Goal: Information Seeking & Learning: Check status

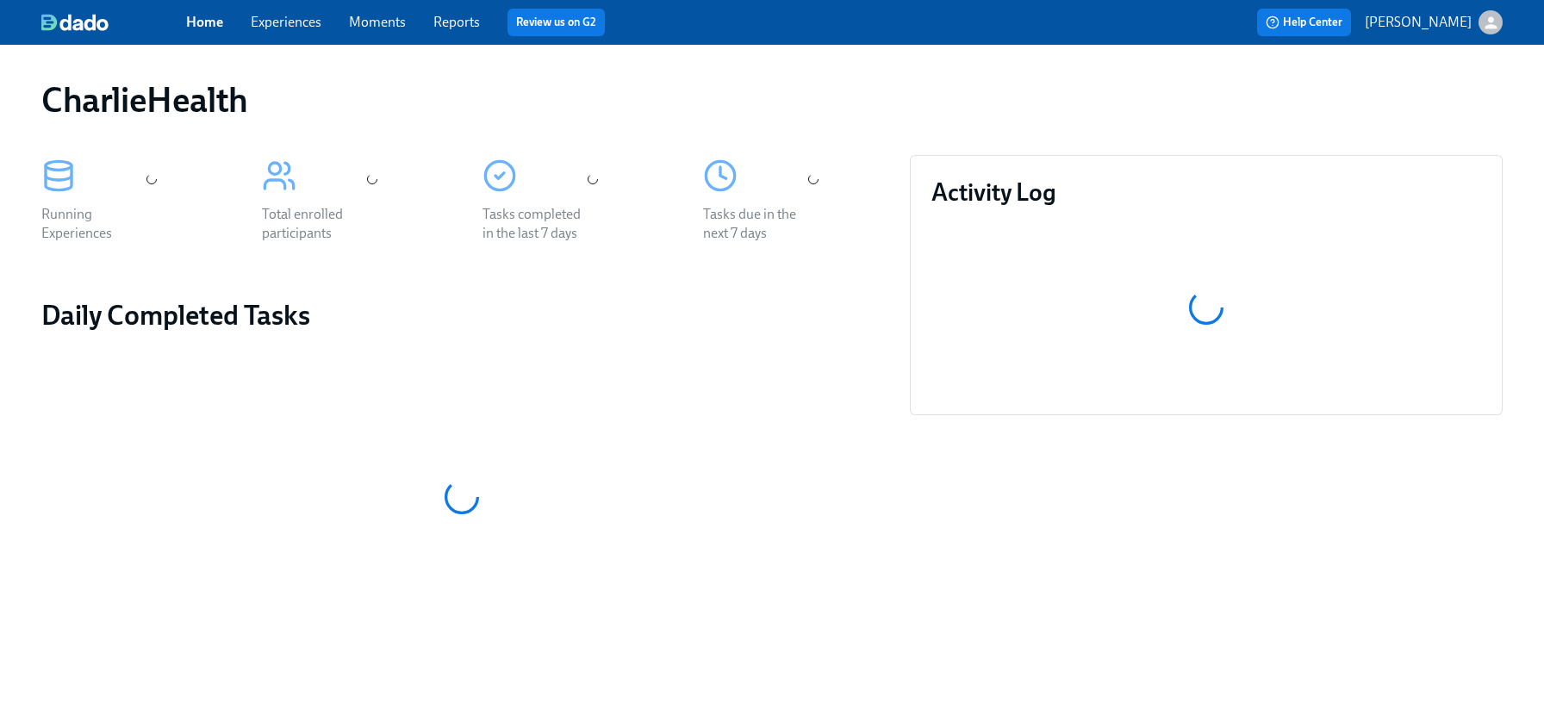
click at [313, 22] on link "Experiences" at bounding box center [286, 22] width 71 height 16
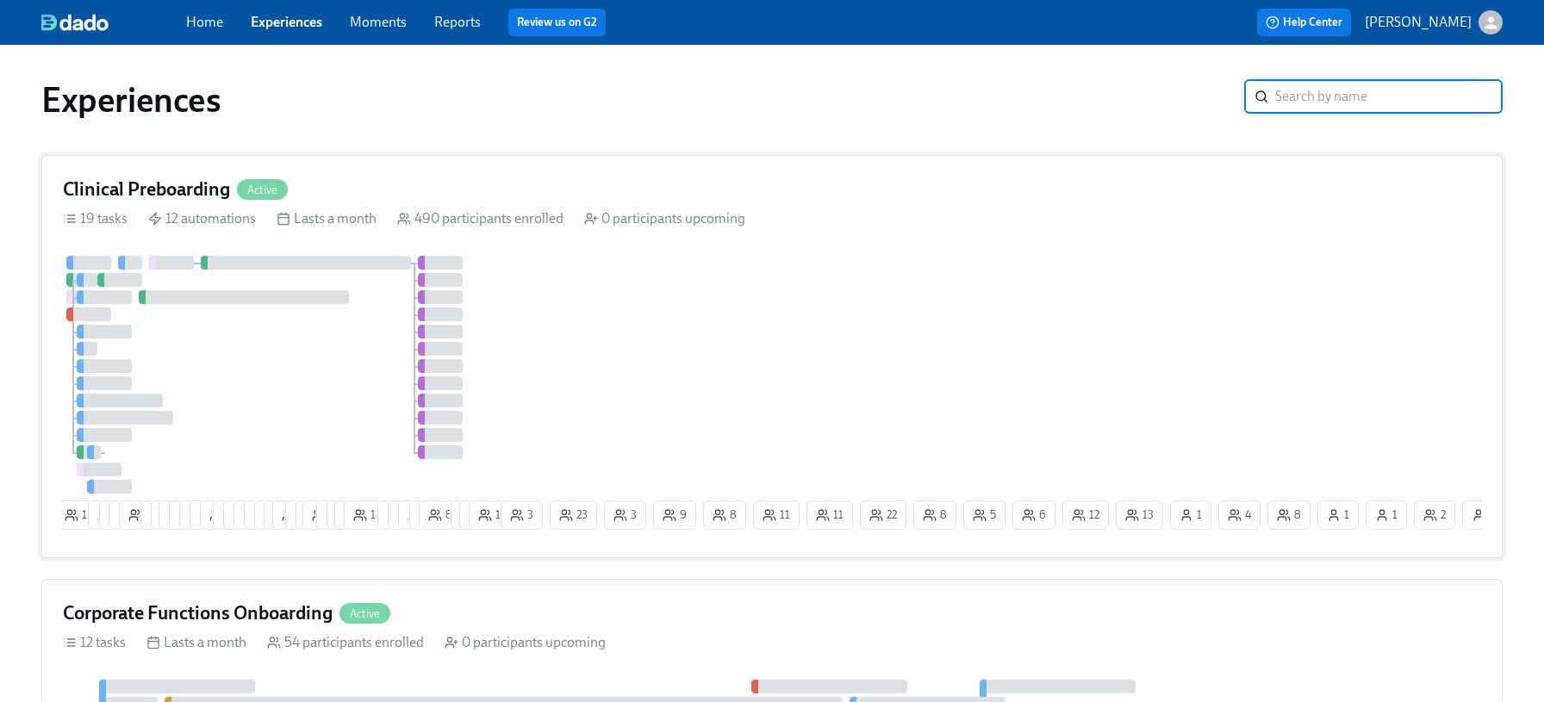
click at [378, 197] on div "Clinical Preboarding Active" at bounding box center [772, 190] width 1418 height 26
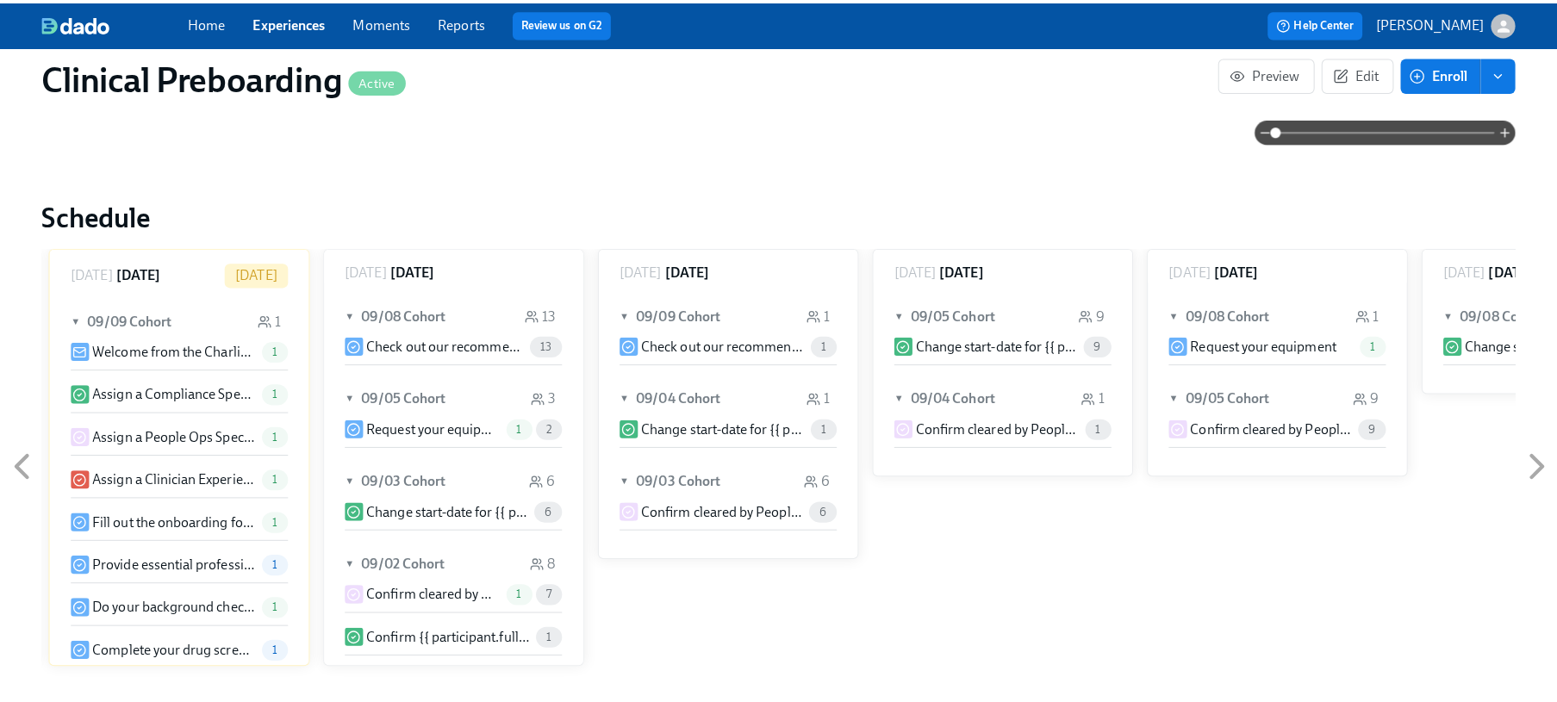
scroll to position [1830, 0]
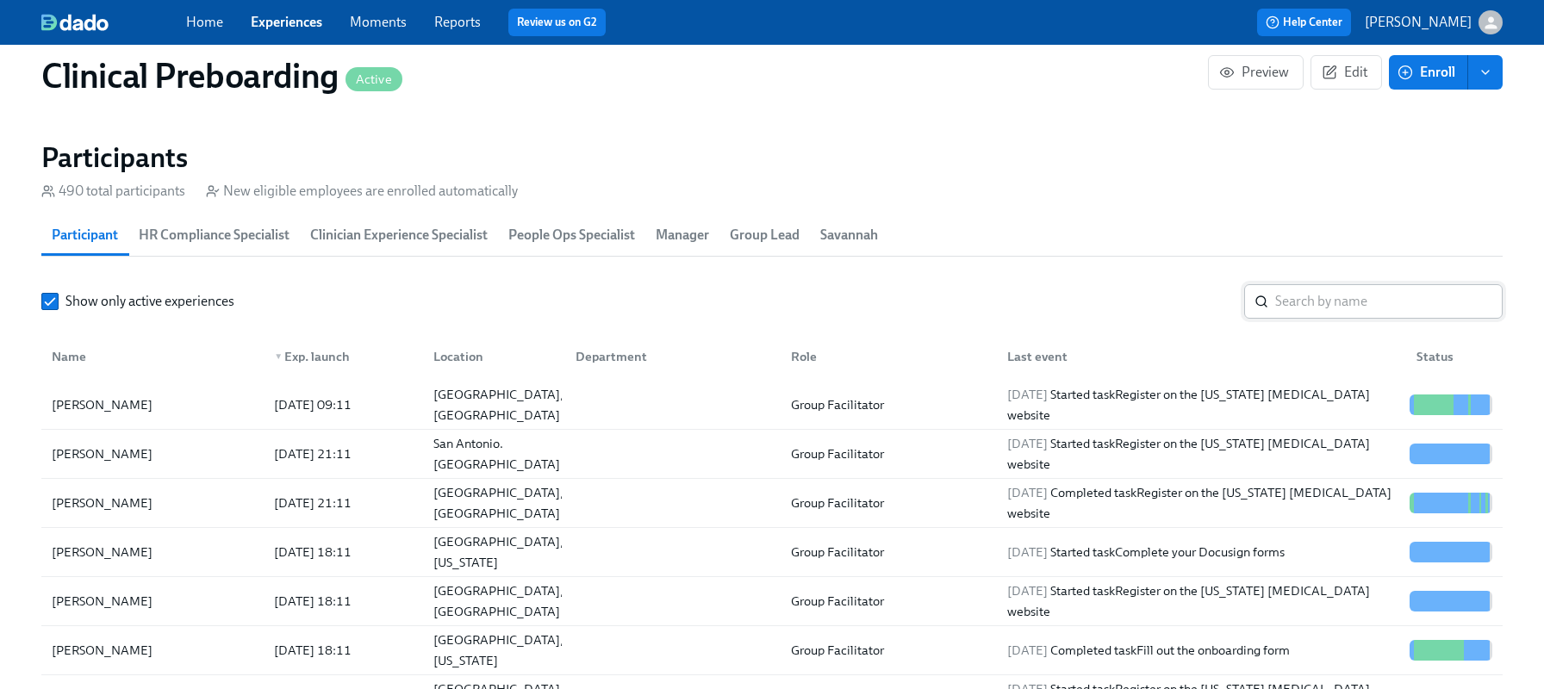
click at [1362, 317] on input "search" at bounding box center [1388, 301] width 227 height 34
type input "[PERSON_NAME]"
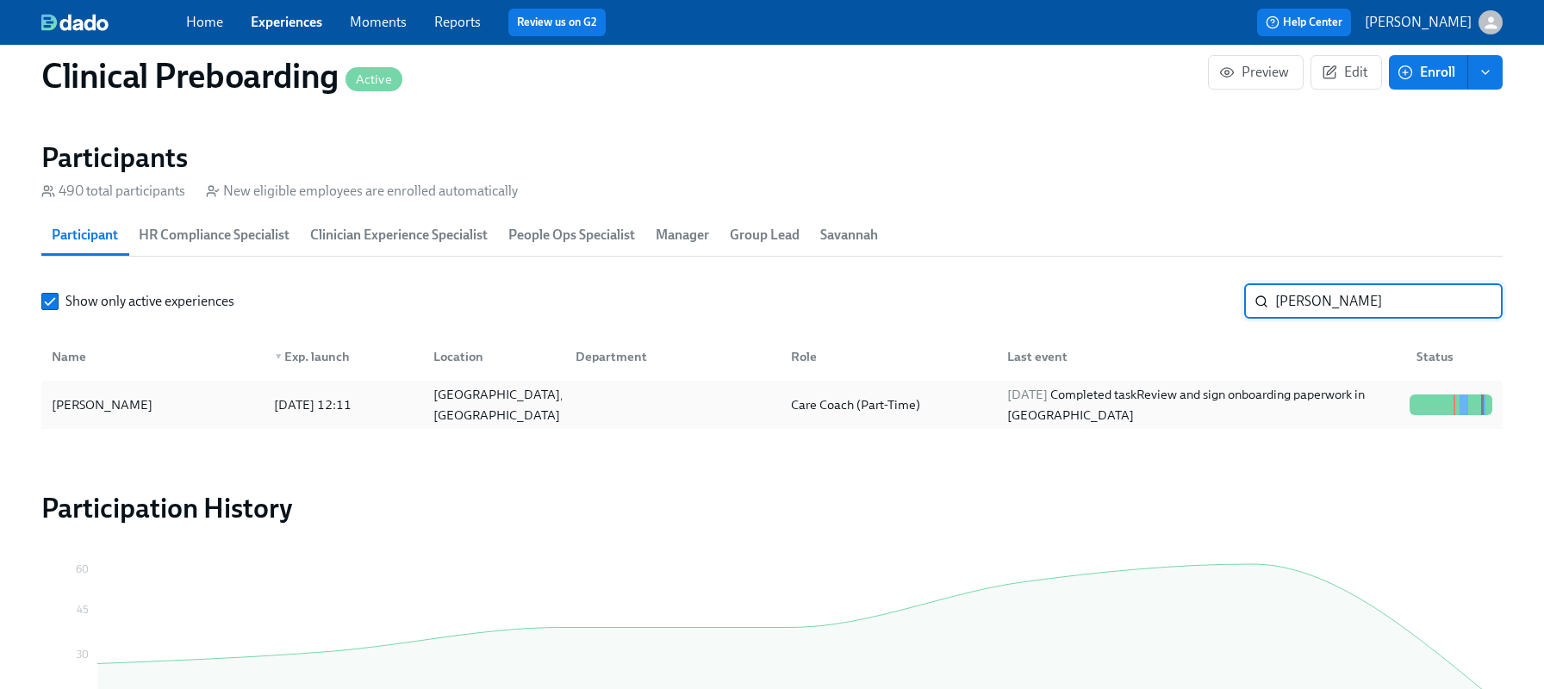
click at [1427, 411] on div at bounding box center [1428, 405] width 3 height 21
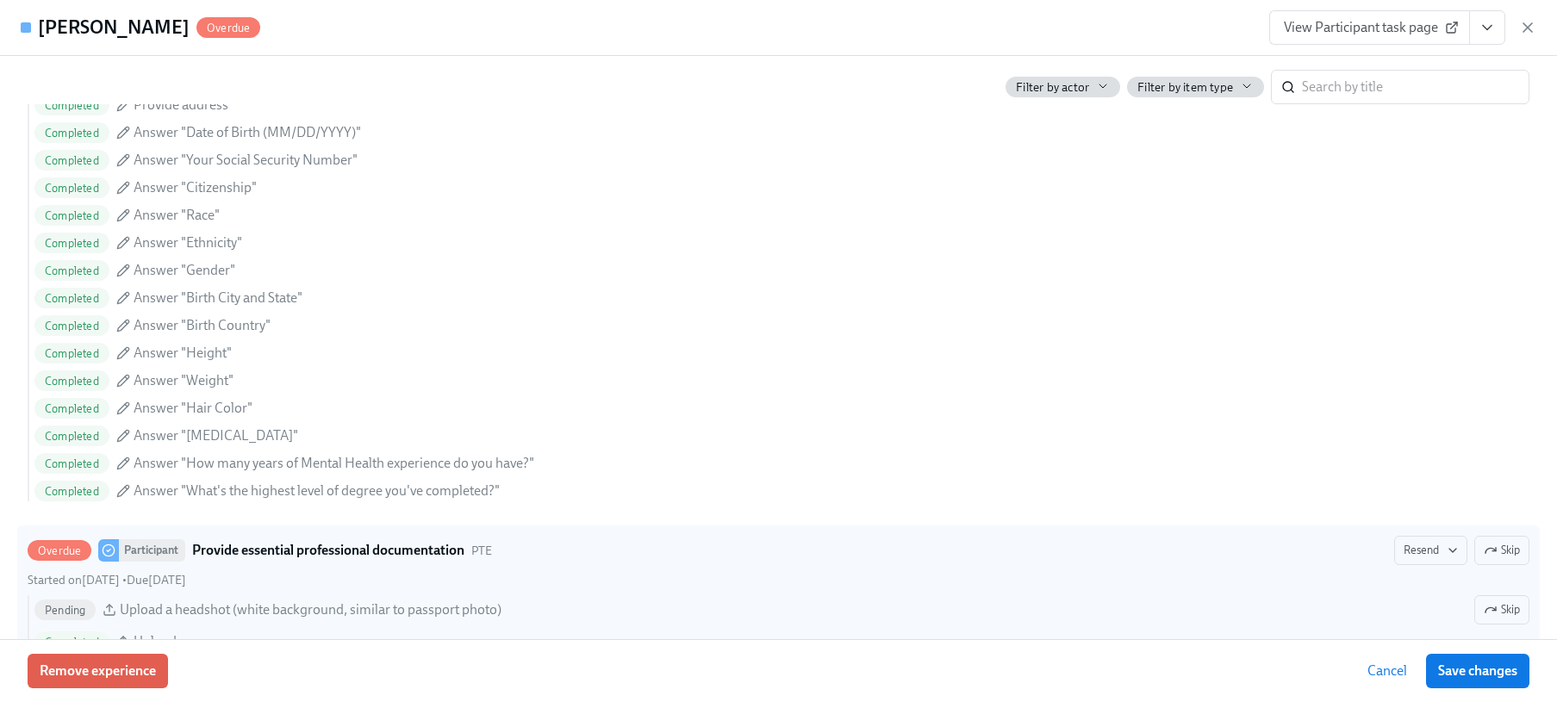
scroll to position [1674, 0]
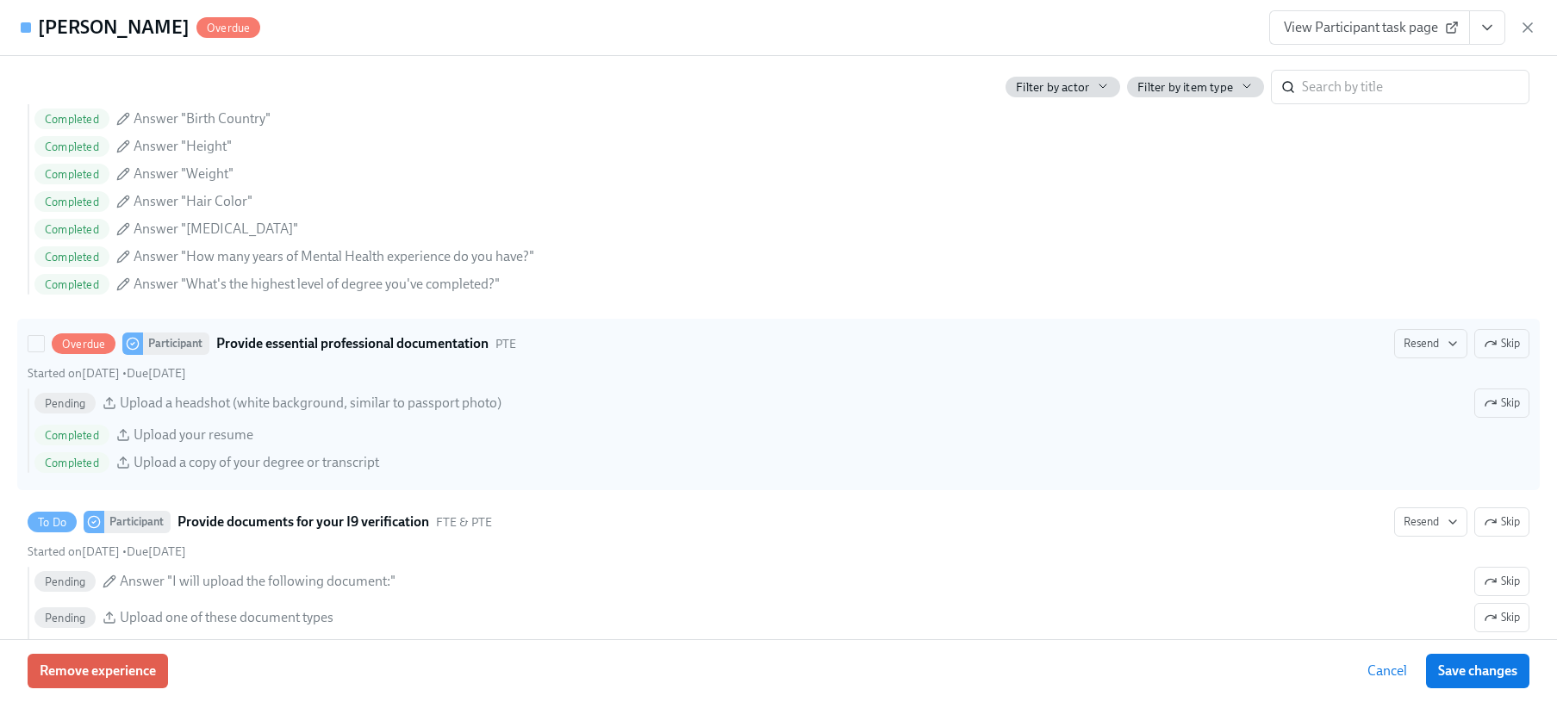
click at [178, 435] on span "Upload your resume" at bounding box center [194, 435] width 120 height 19
click at [44, 352] on input "Overdue Participant Provide essential professional documentation PTE Resend Ski…" at bounding box center [36, 344] width 16 height 16
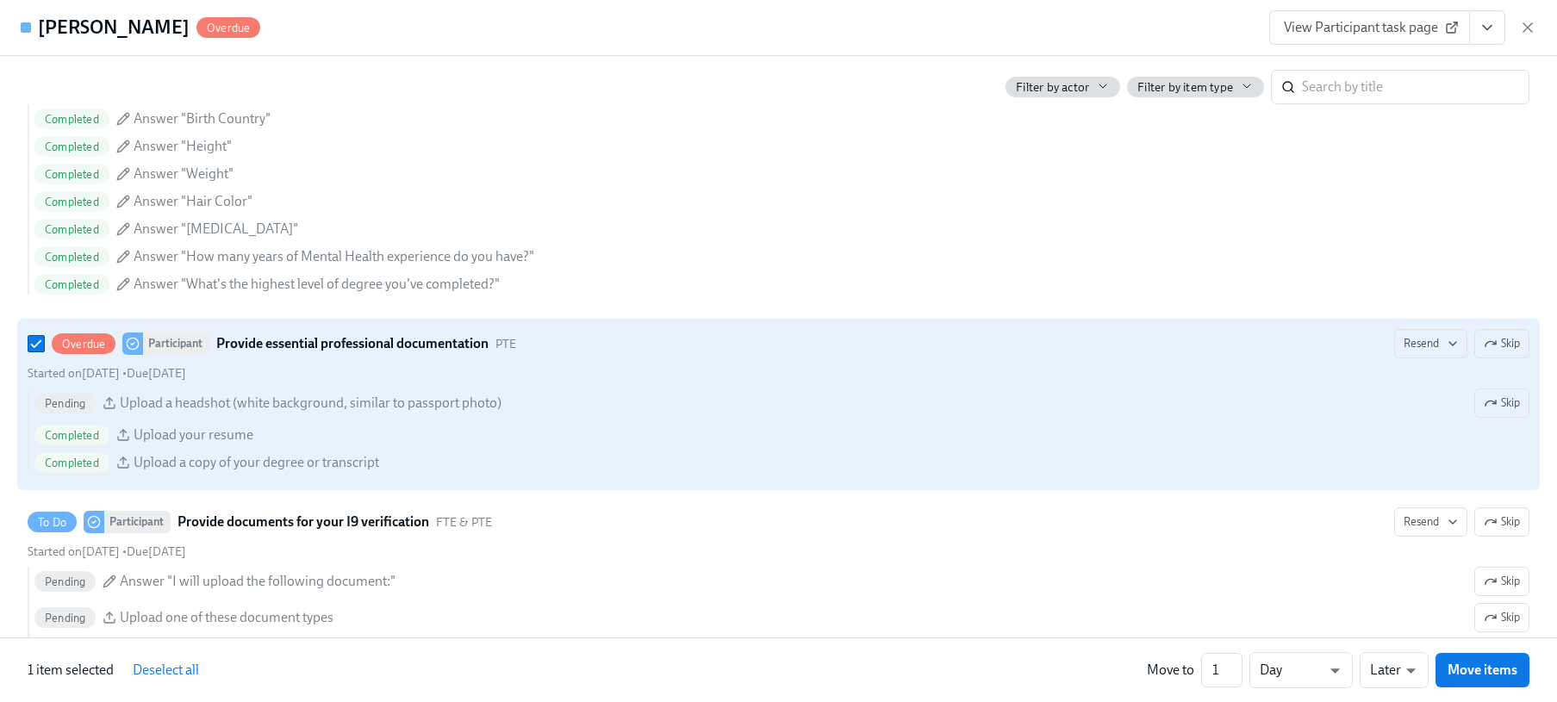
click at [88, 434] on span "Completed" at bounding box center [71, 435] width 75 height 13
click at [44, 352] on input "Overdue Participant Provide essential professional documentation PTE Resend Ski…" at bounding box center [36, 344] width 16 height 16
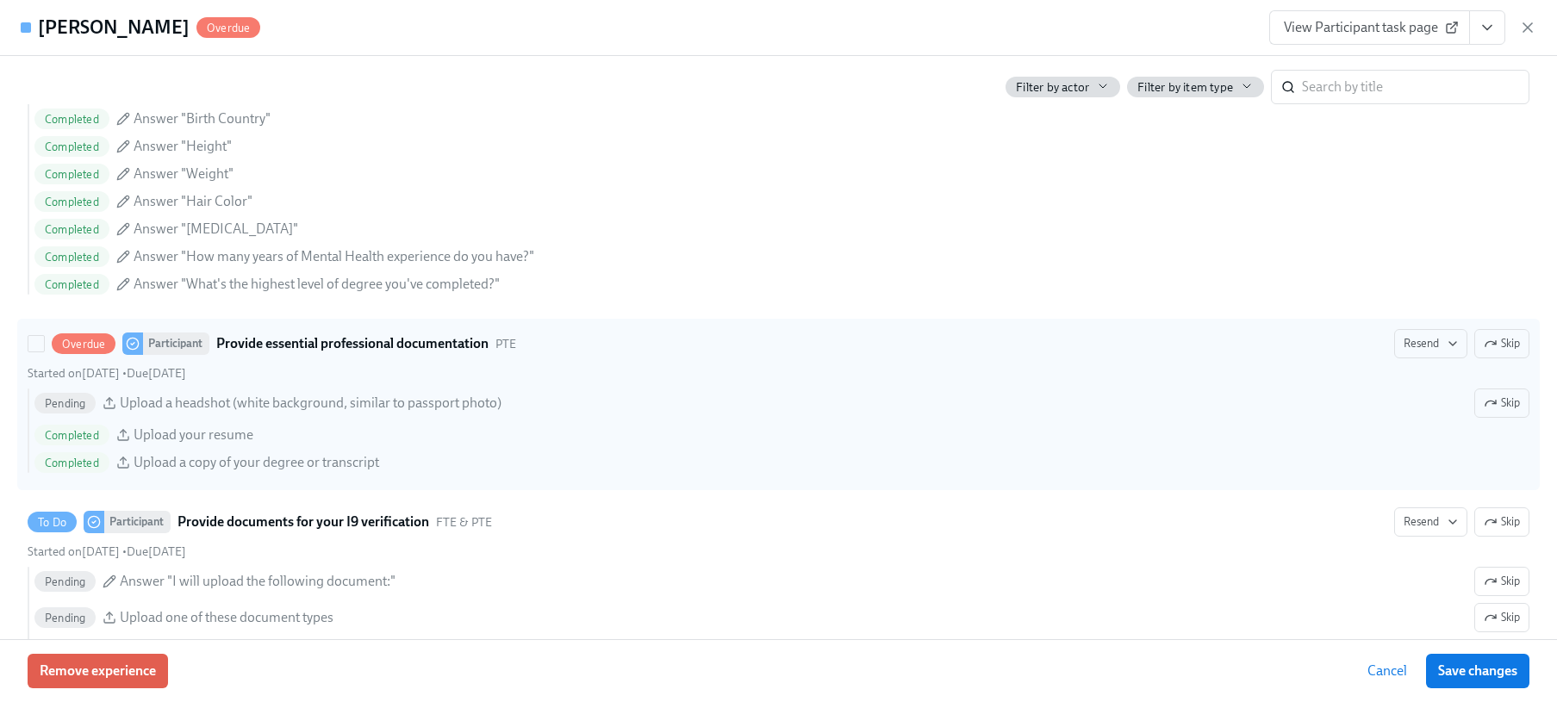
click at [97, 463] on span "Completed" at bounding box center [71, 463] width 75 height 13
click at [44, 352] on input "Overdue Participant Provide essential professional documentation PTE Resend Ski…" at bounding box center [36, 344] width 16 height 16
checkbox input "true"
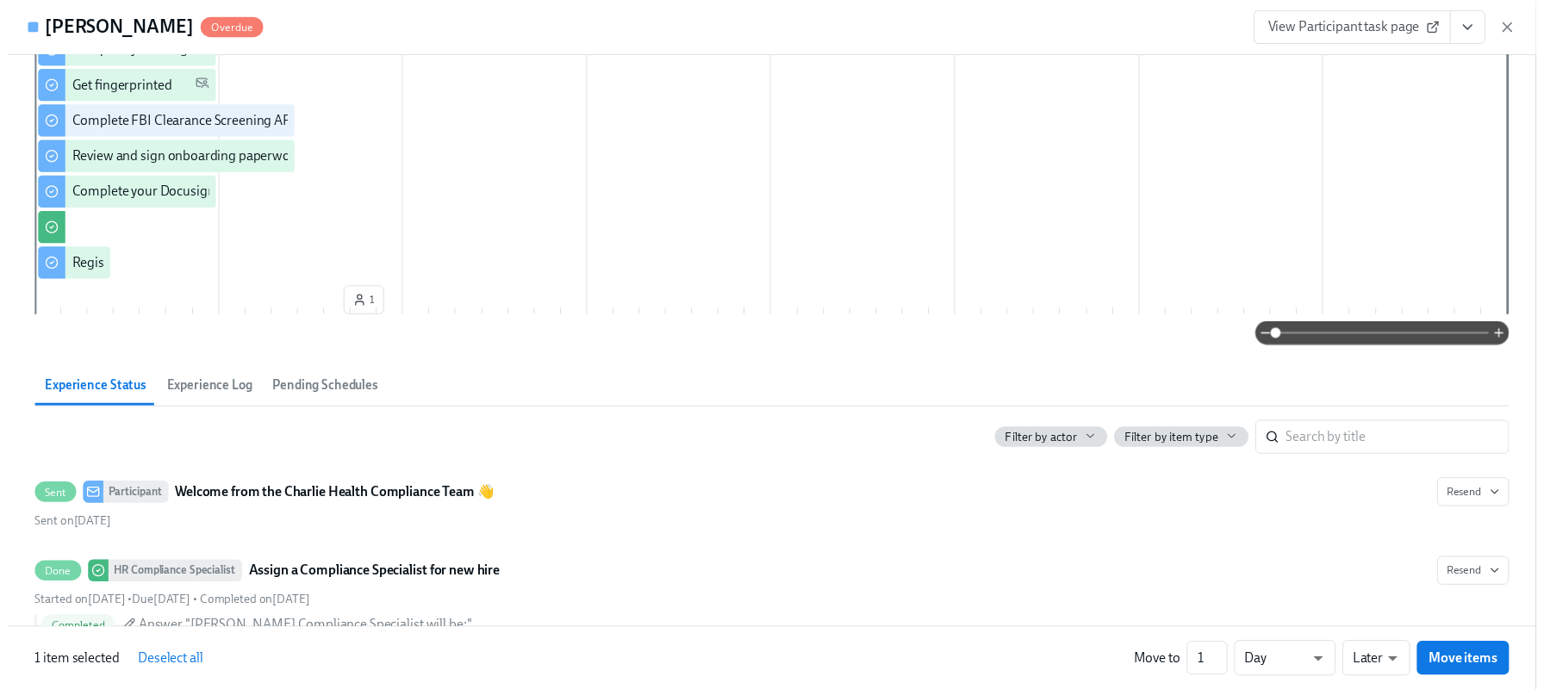
scroll to position [101, 0]
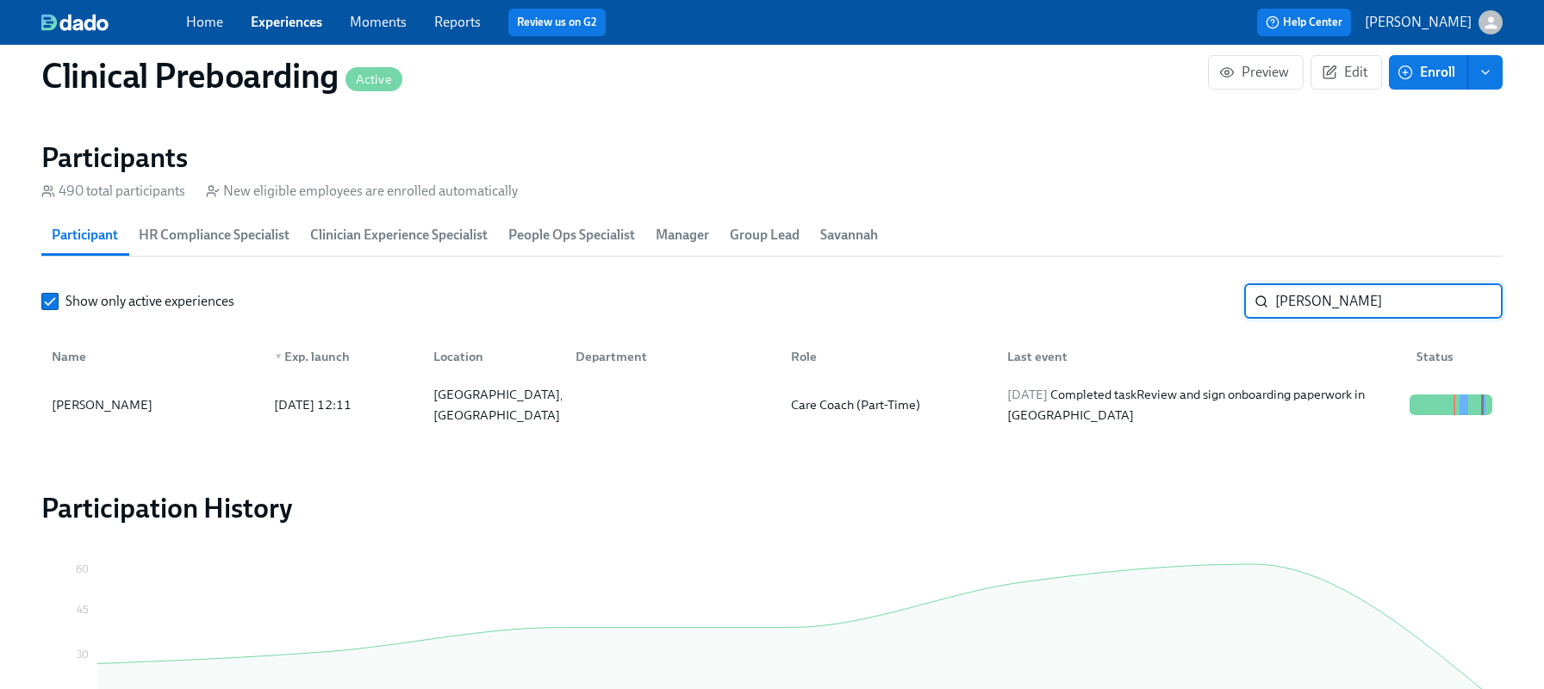
drag, startPoint x: 1346, startPoint y: 289, endPoint x: 1113, endPoint y: 292, distance: 232.7
click at [1113, 292] on div "Show only active experiences [PERSON_NAME] ​" at bounding box center [771, 301] width 1461 height 34
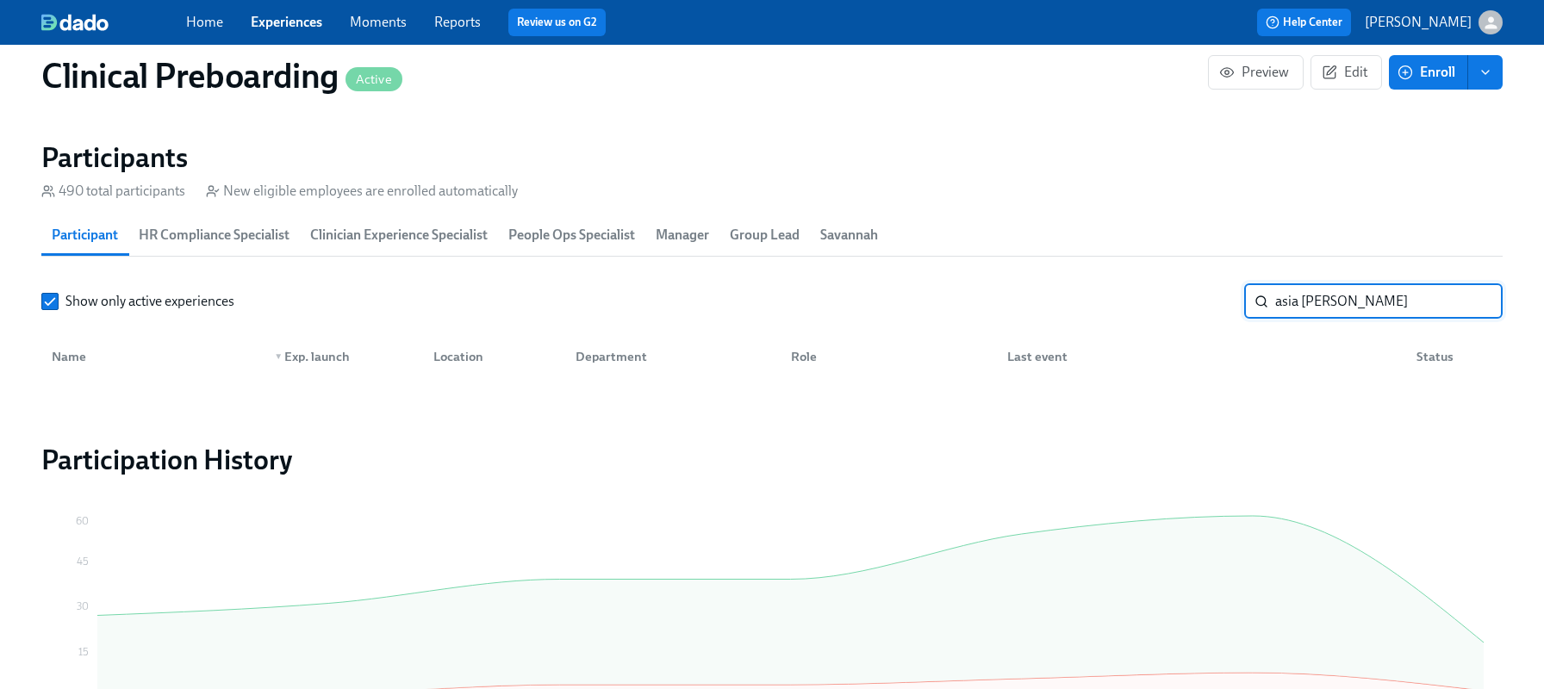
type input "asia [PERSON_NAME]"
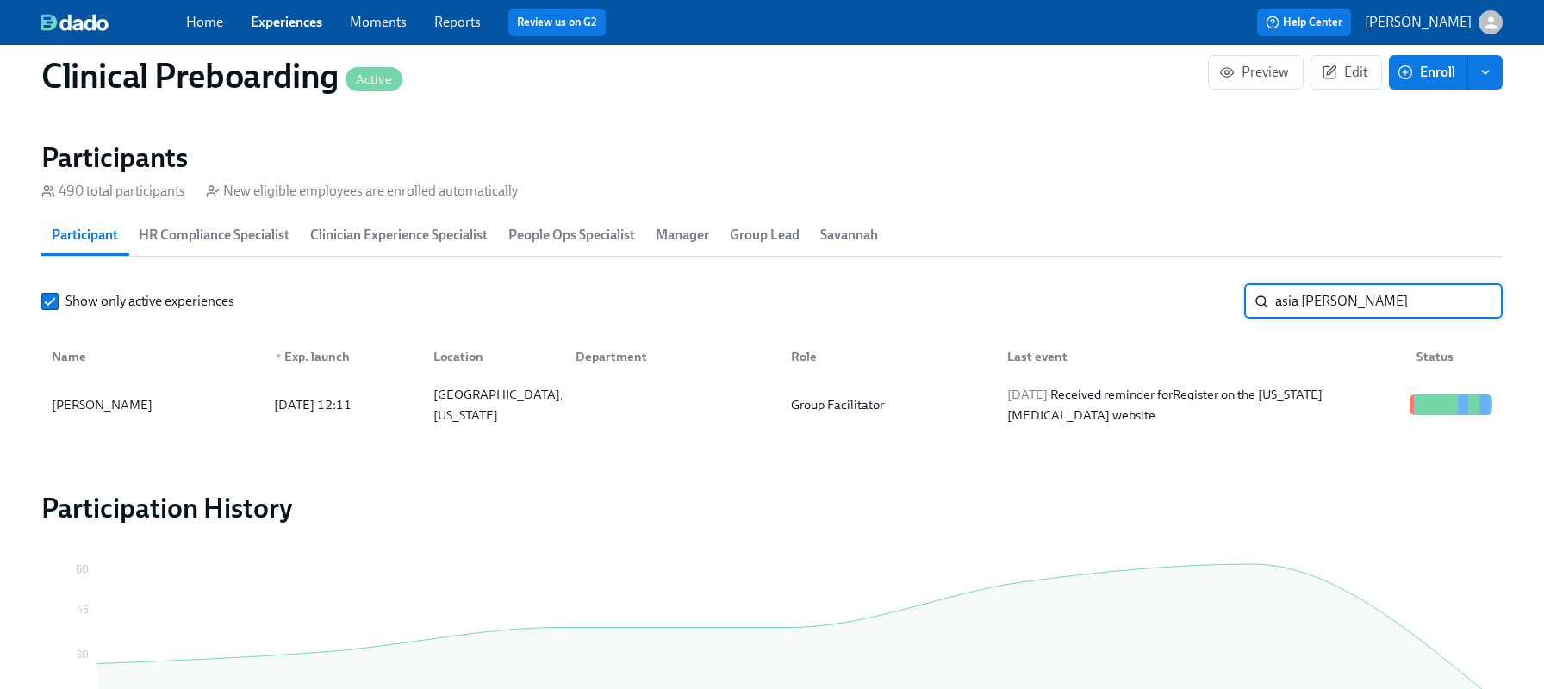
scroll to position [2013, 0]
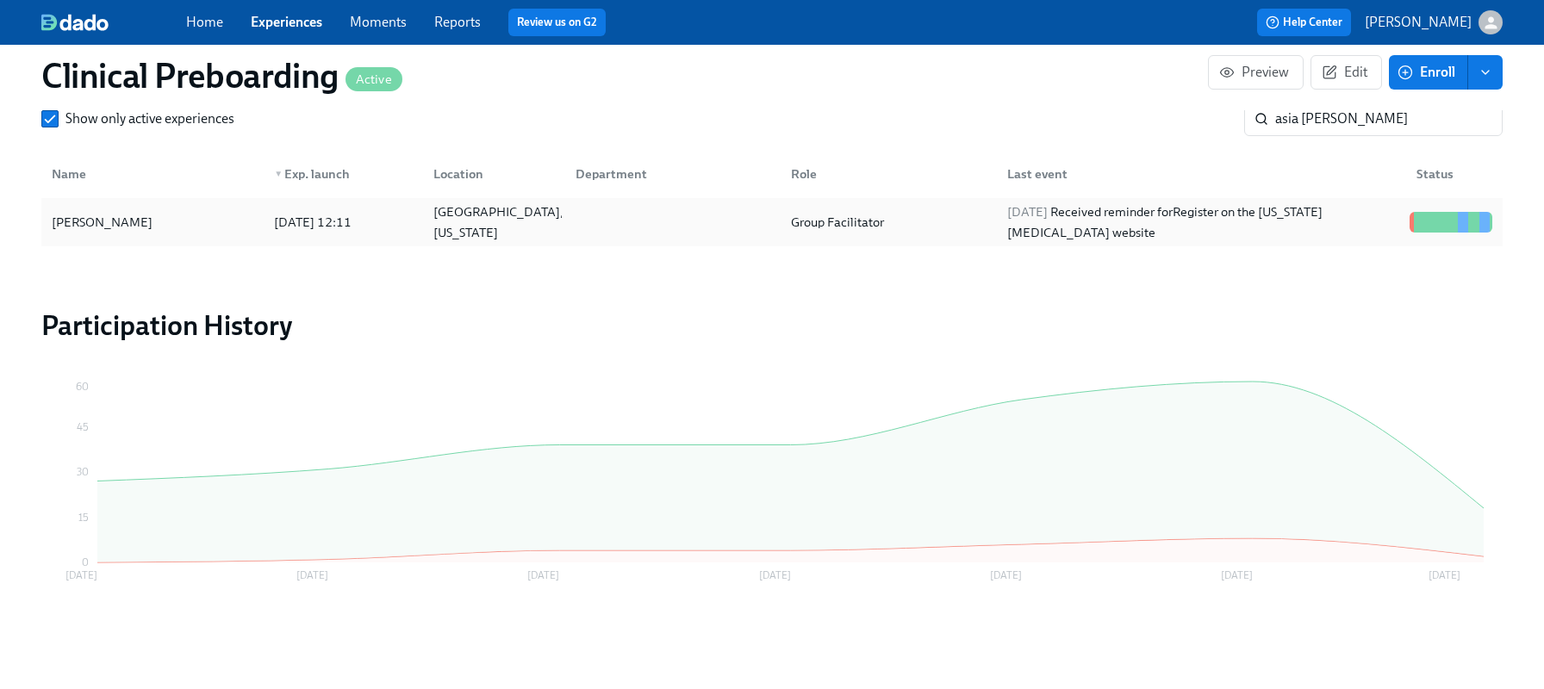
click at [1034, 216] on span "[DATE]" at bounding box center [1027, 212] width 41 height 16
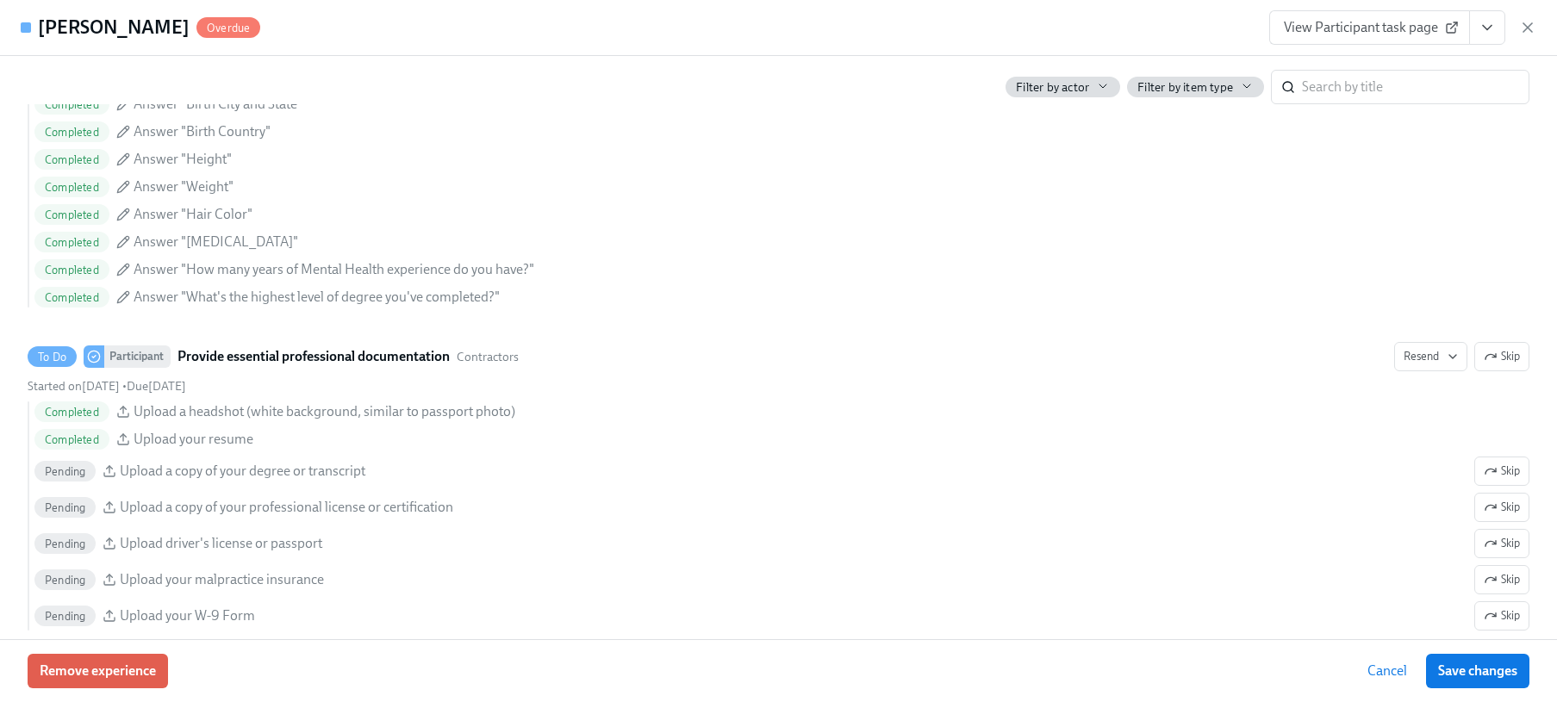
scroll to position [1623, 0]
